Goal: Ask a question: Seek information or help from site administrators or community

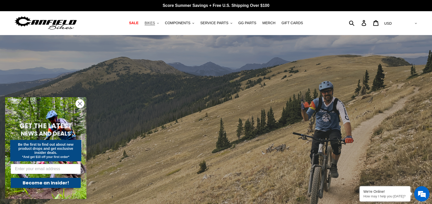
click at [161, 24] on button "BIKES .cls-1{fill:#231f20}" at bounding box center [151, 23] width 19 height 7
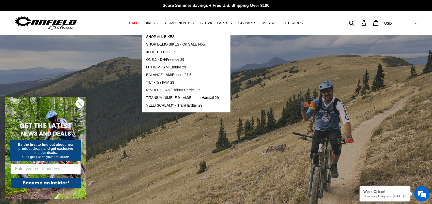
click at [165, 89] on span "NIMBLE 9 - AM/Enduro Hardtail 29" at bounding box center [173, 90] width 55 height 4
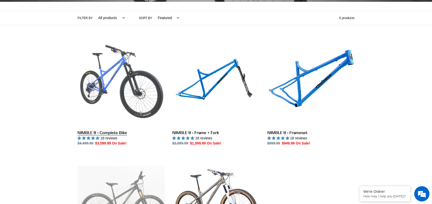
scroll to position [203, 0]
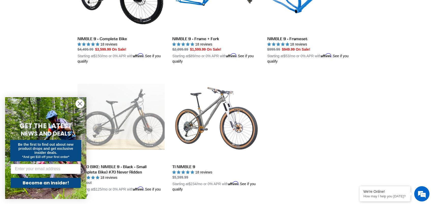
click at [79, 105] on circle "Close dialog" at bounding box center [80, 103] width 8 height 8
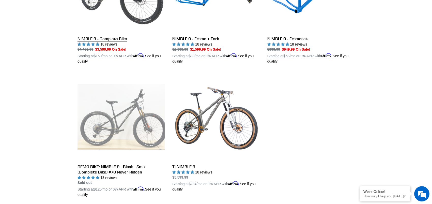
click at [125, 28] on link "NIMBLE 9 - Complete Bike" at bounding box center [120, 4] width 87 height 119
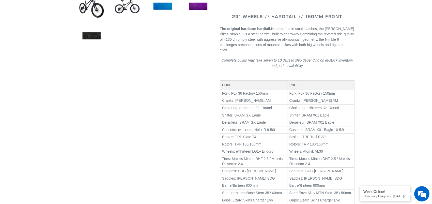
select select "highest-rating"
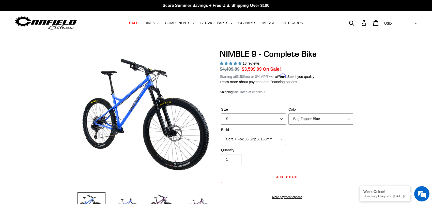
click at [160, 24] on button "BIKES .cls-1{fill:#231f20}" at bounding box center [151, 23] width 19 height 7
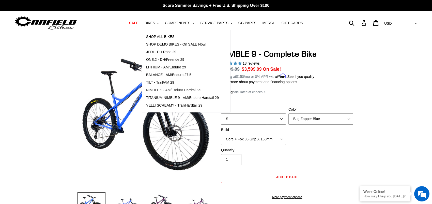
click at [171, 87] on link "NIMBLE 9 - AM/Enduro Hardtail 29" at bounding box center [182, 90] width 80 height 8
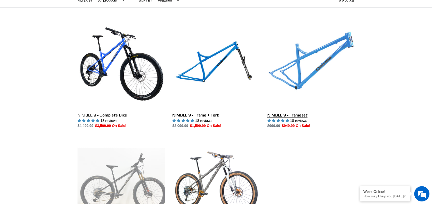
click at [308, 79] on link "NIMBLE 9 - Frameset" at bounding box center [310, 75] width 87 height 107
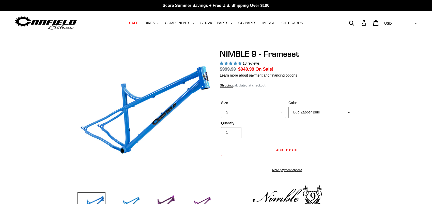
select select "highest-rating"
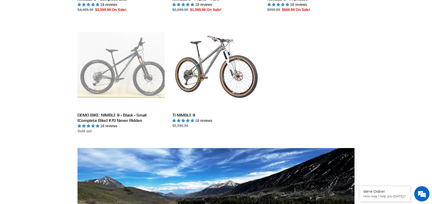
scroll to position [152, 0]
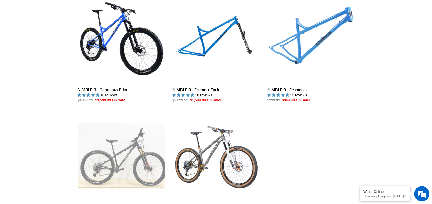
click at [304, 60] on link "NIMBLE 9 - Frameset" at bounding box center [310, 49] width 87 height 107
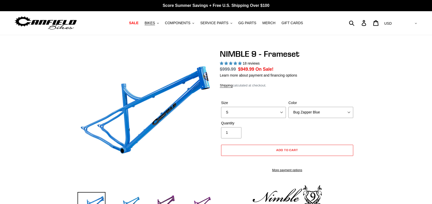
select select "highest-rating"
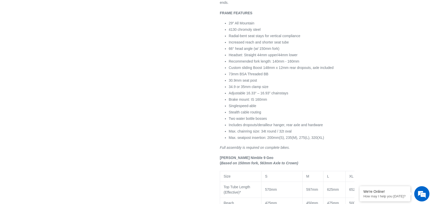
scroll to position [279, 0]
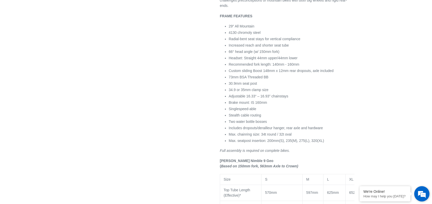
click at [418, 192] on em at bounding box center [422, 194] width 14 height 14
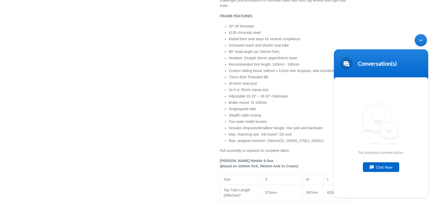
click at [374, 168] on div "Chat Now" at bounding box center [381, 167] width 36 height 10
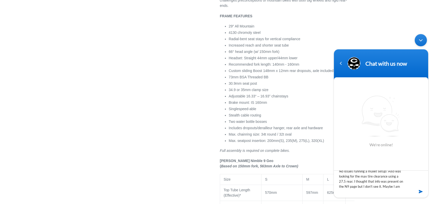
scroll to position [15, 0]
type textarea "Hello - the Nimble is 27.5 compatible right? No issues running a mullet setup? …"
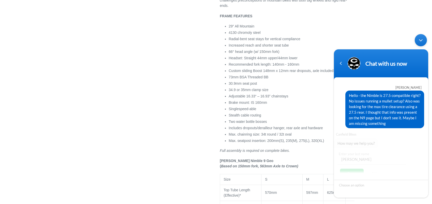
scroll to position [13, 0]
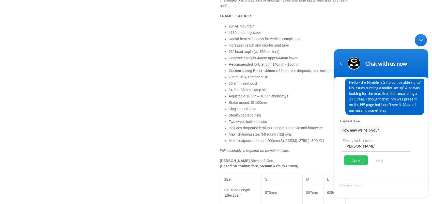
click at [364, 162] on div "Done" at bounding box center [356, 160] width 24 height 10
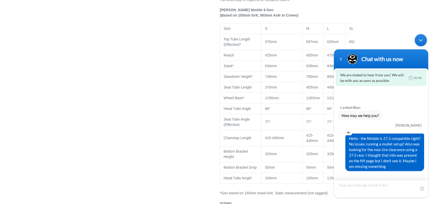
scroll to position [432, 0]
